Goal: Task Accomplishment & Management: Complete application form

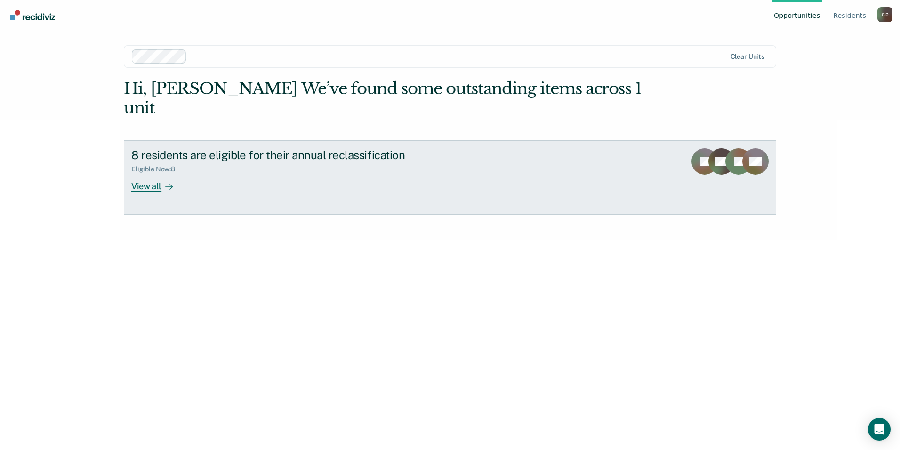
click at [350, 172] on link "8 residents are eligible for their annual reclassification Eligible Now : 8 Vie…" at bounding box center [450, 177] width 653 height 74
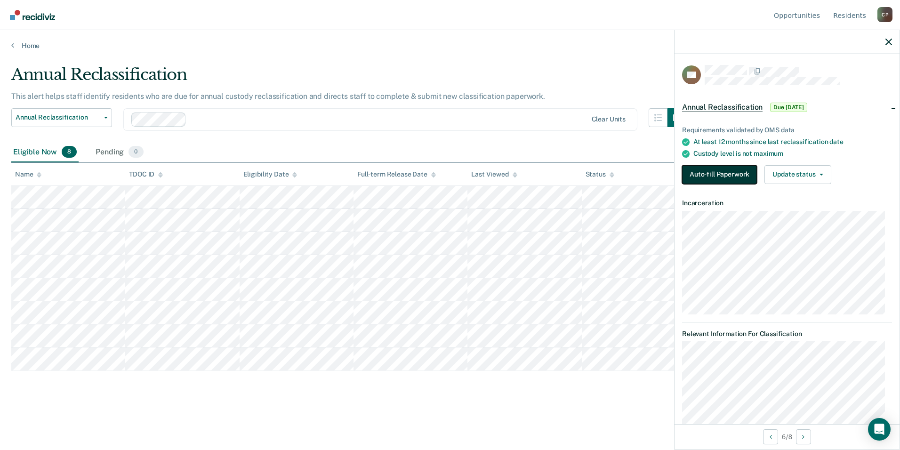
click at [707, 173] on button "Auto-fill Paperwork" at bounding box center [719, 174] width 75 height 19
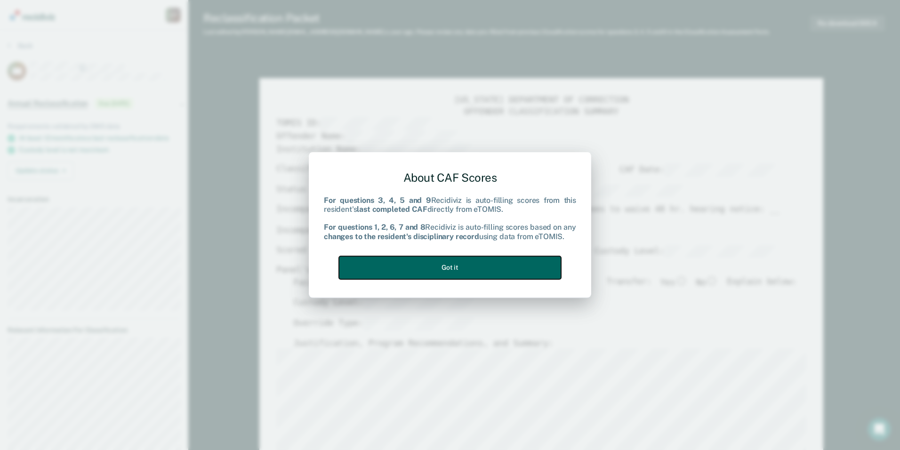
click at [410, 264] on button "Got it" at bounding box center [450, 267] width 222 height 23
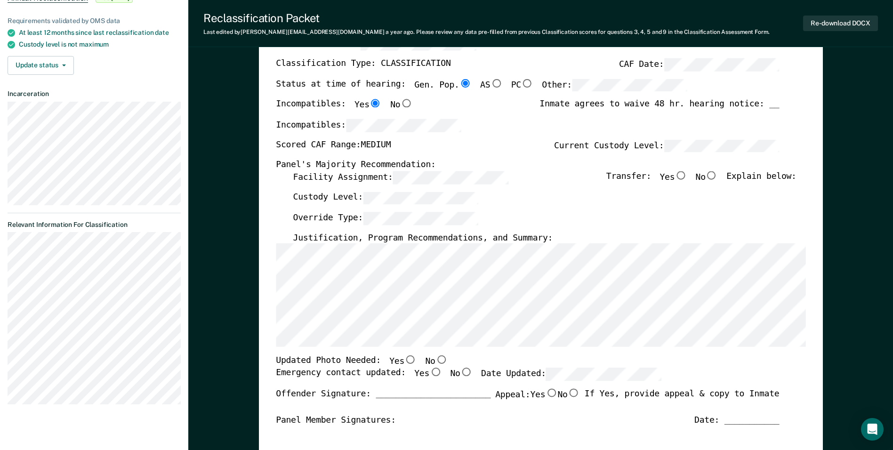
scroll to position [188, 0]
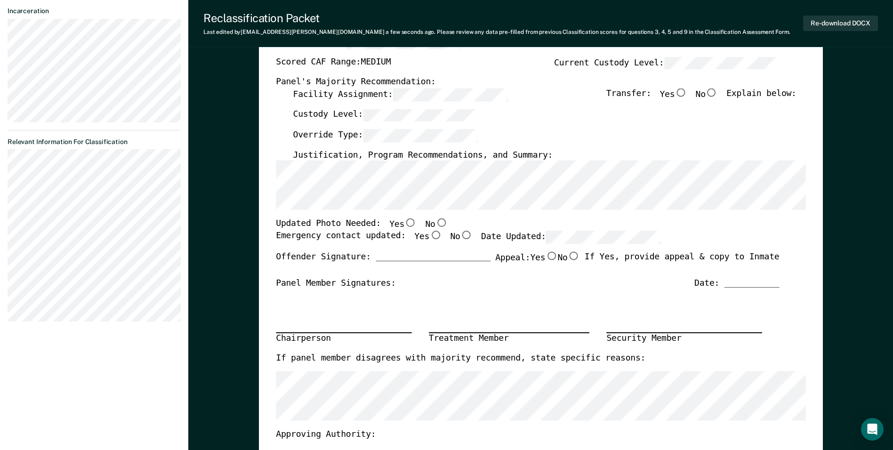
click at [404, 224] on input "Yes" at bounding box center [410, 223] width 12 height 8
type textarea "x"
radio input "true"
click at [429, 237] on input "Yes" at bounding box center [435, 235] width 12 height 8
type textarea "x"
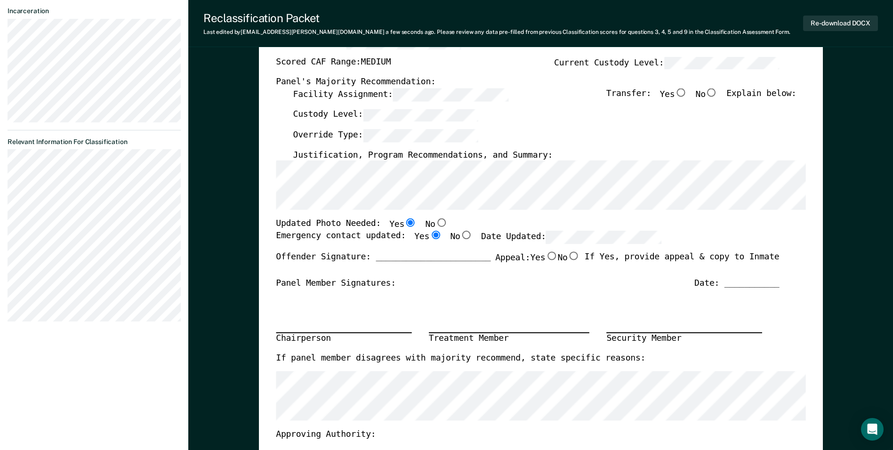
radio input "true"
click at [718, 92] on input "No" at bounding box center [712, 93] width 12 height 8
type textarea "x"
radio input "true"
type textarea "x"
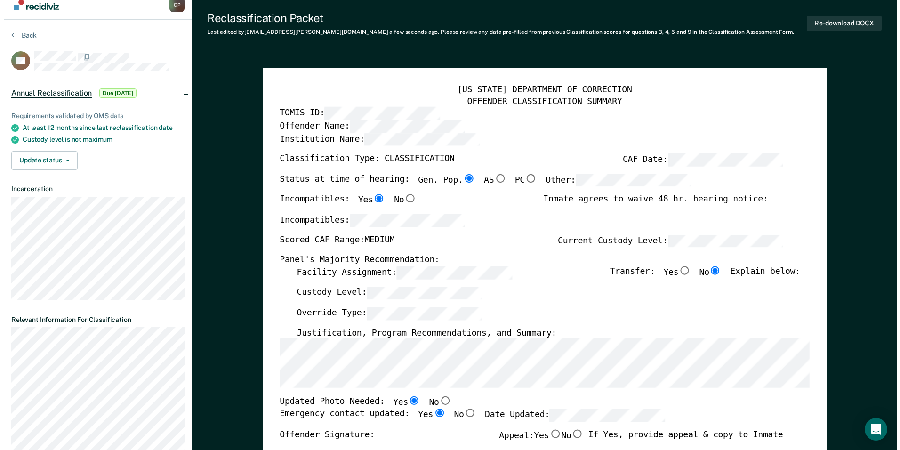
scroll to position [0, 0]
